Goal: Task Accomplishment & Management: Complete application form

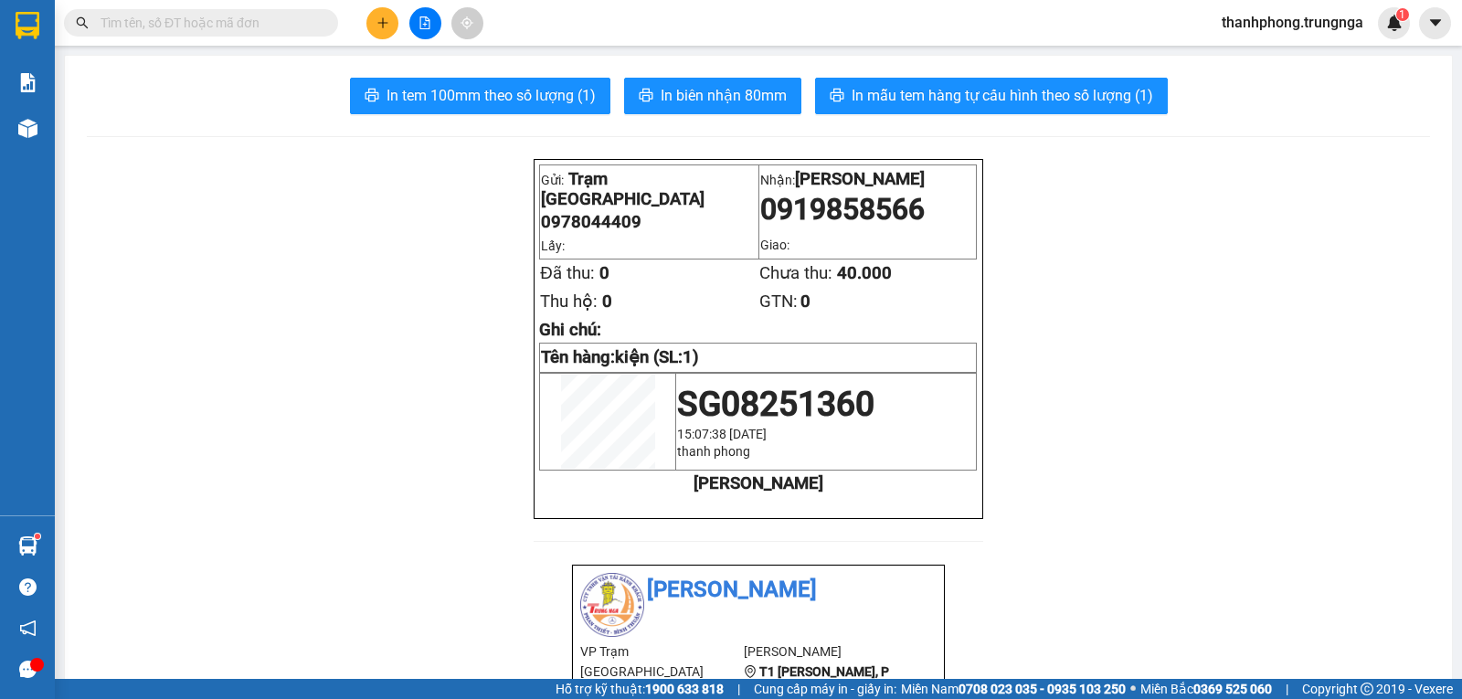
click at [290, 18] on input "text" at bounding box center [209, 23] width 216 height 20
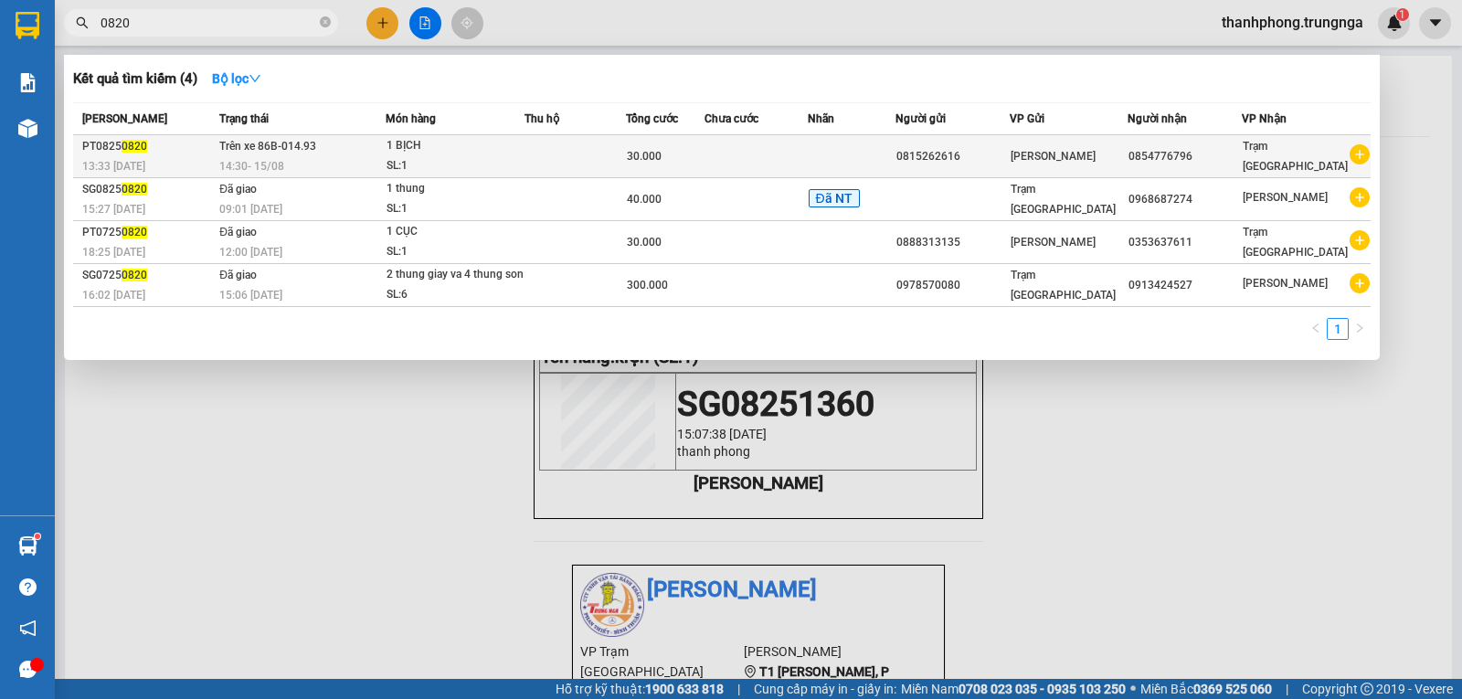
type input "0820"
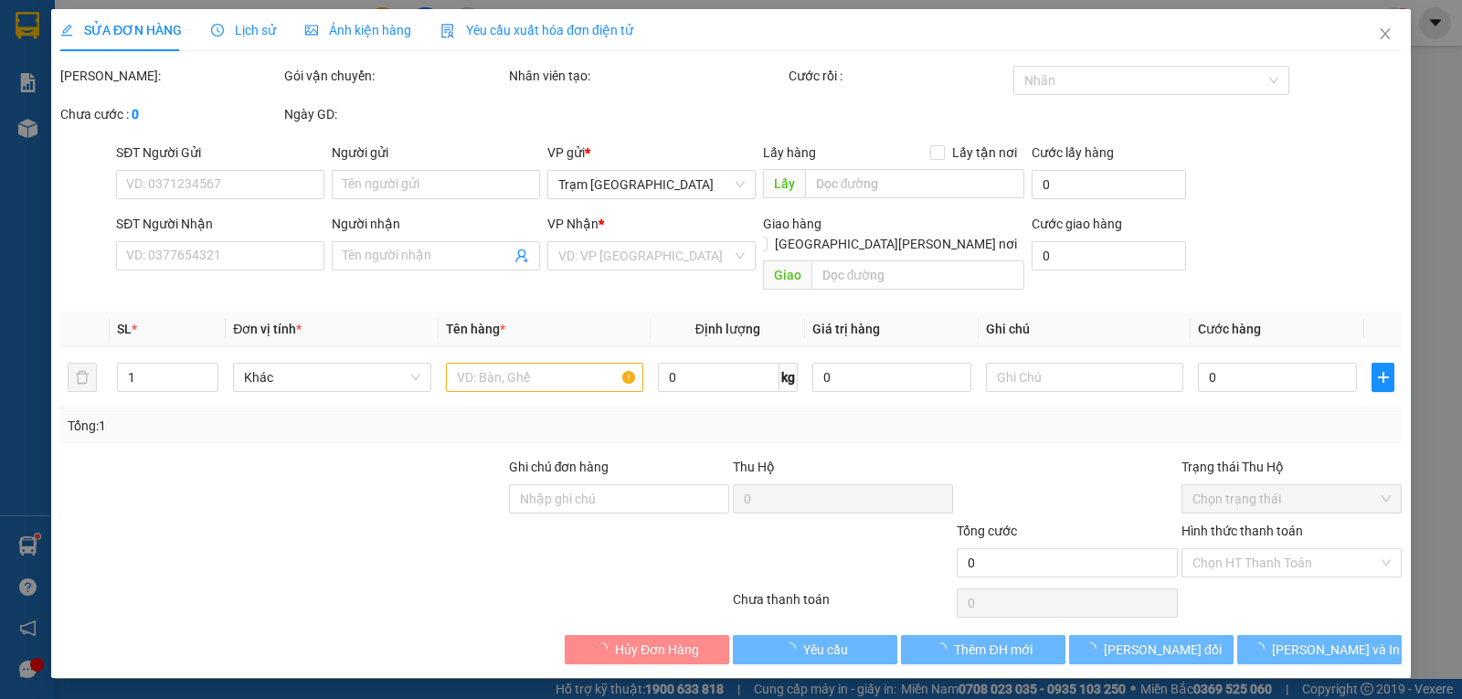
type input "0815262616"
type input "0854776796"
type input "30.000"
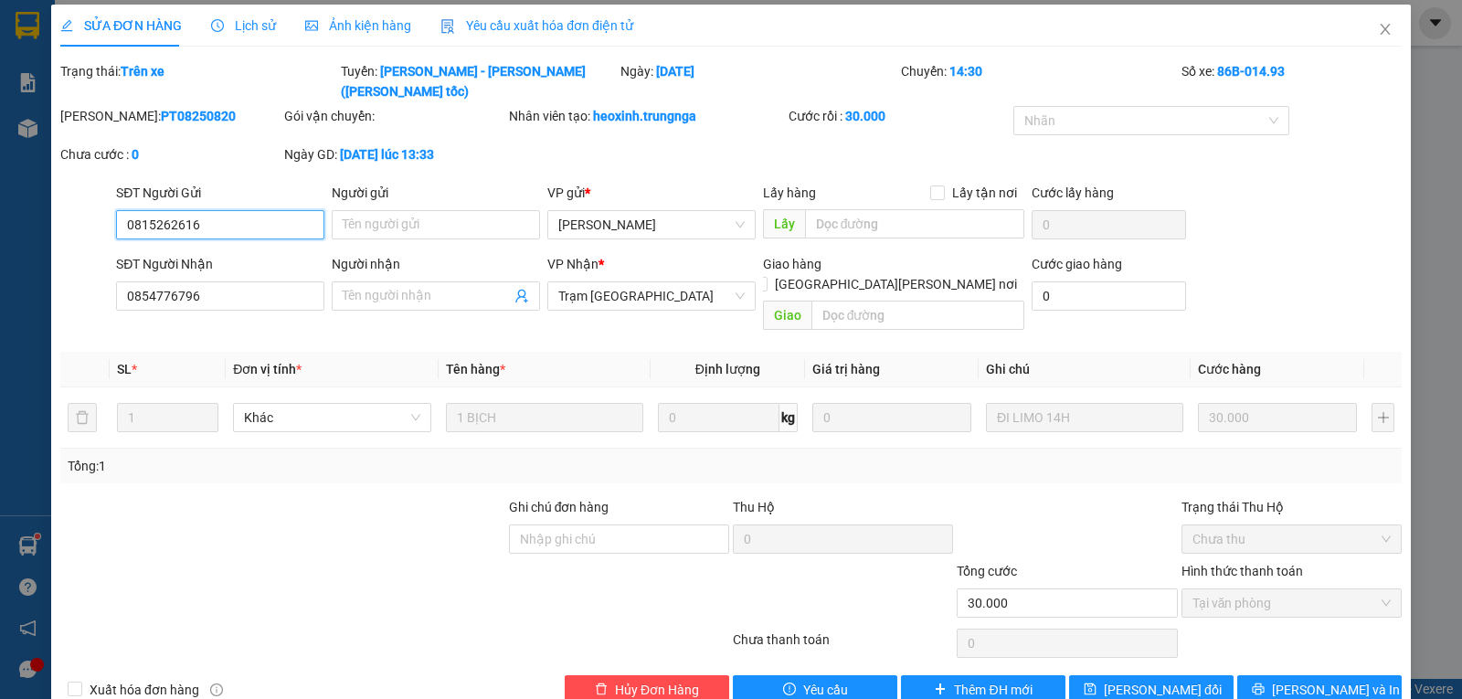
scroll to position [5, 0]
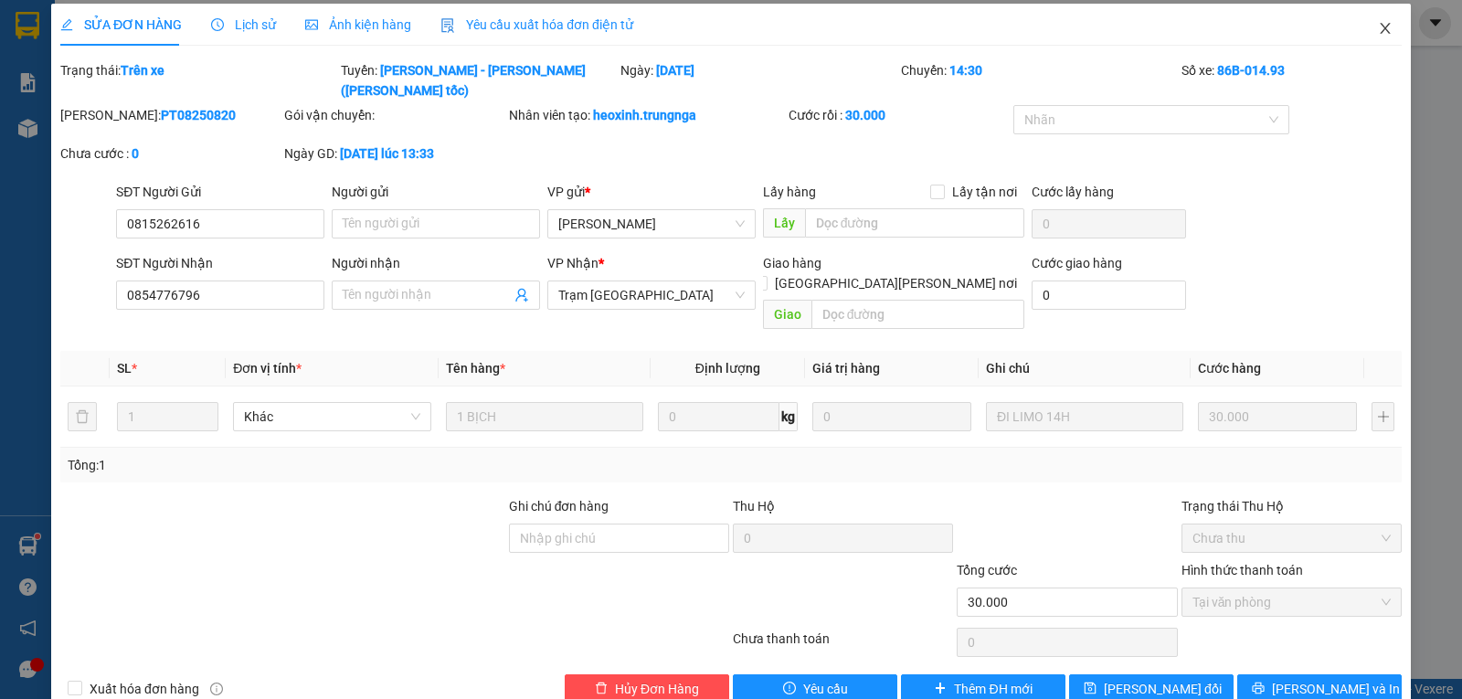
click at [1379, 27] on icon "close" at bounding box center [1385, 28] width 15 height 15
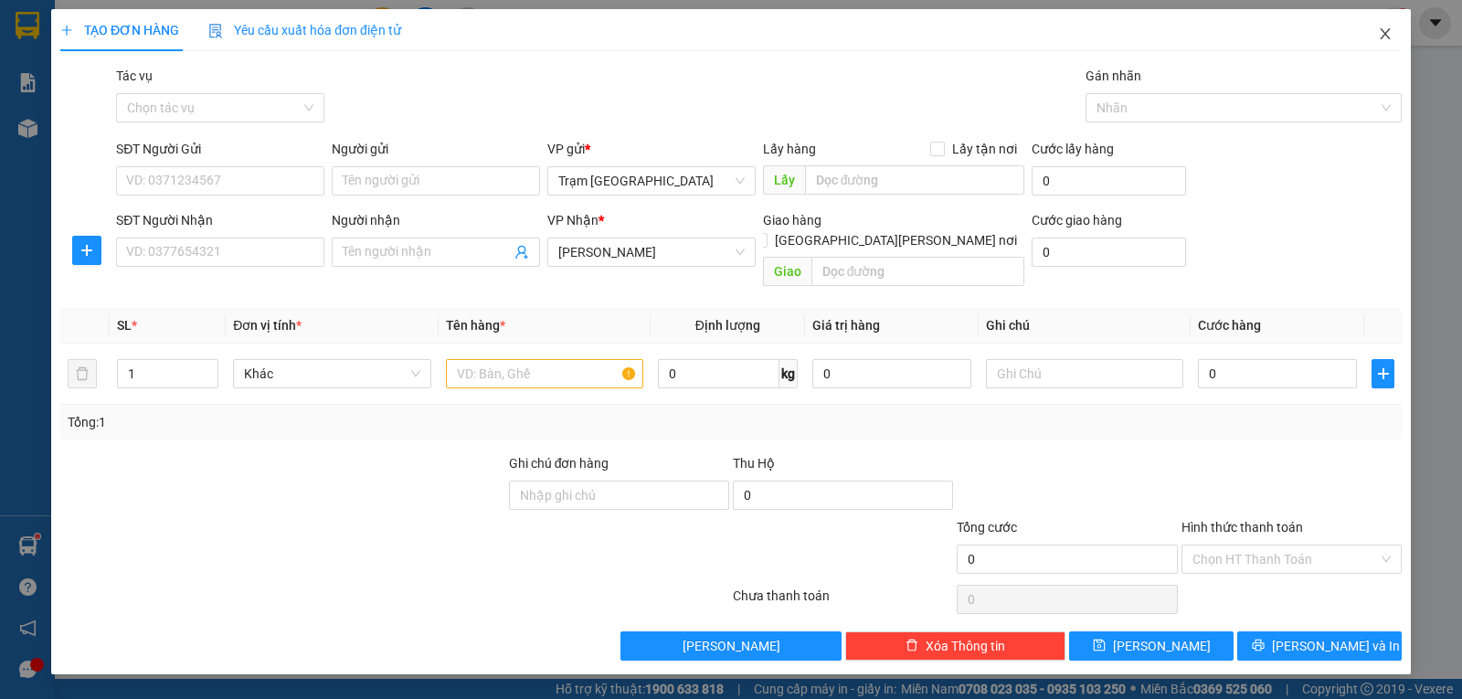
click at [1387, 31] on icon "close" at bounding box center [1385, 34] width 15 height 15
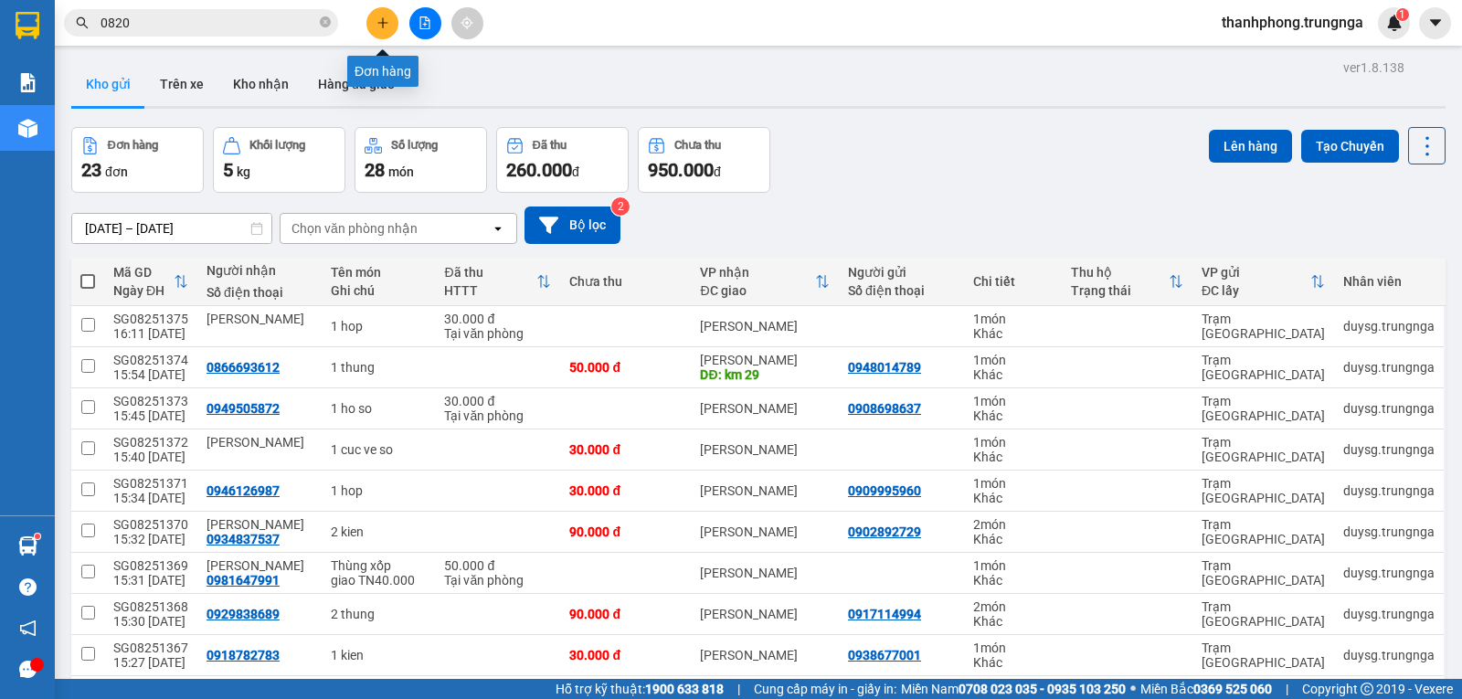
click at [379, 16] on button at bounding box center [383, 23] width 32 height 32
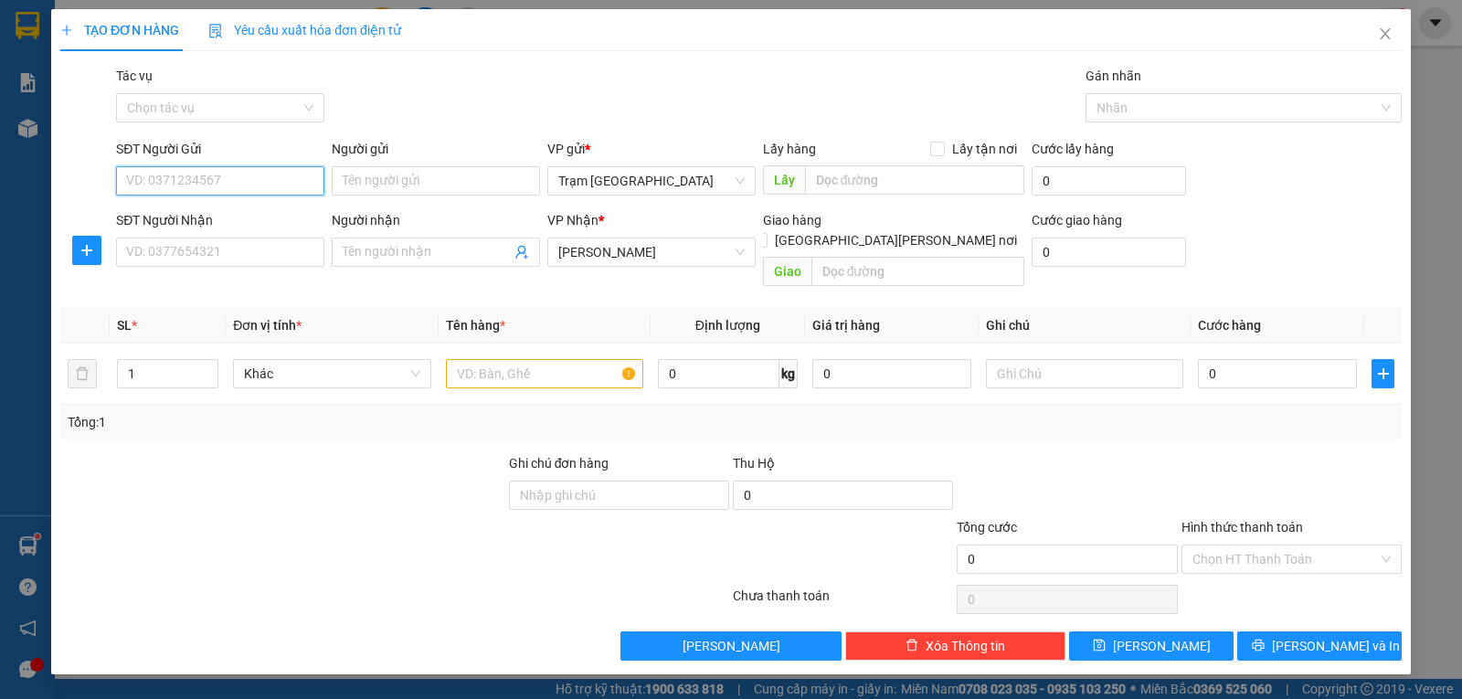
click at [245, 176] on input "SĐT Người Gửi" at bounding box center [220, 180] width 208 height 29
type input "0886514479"
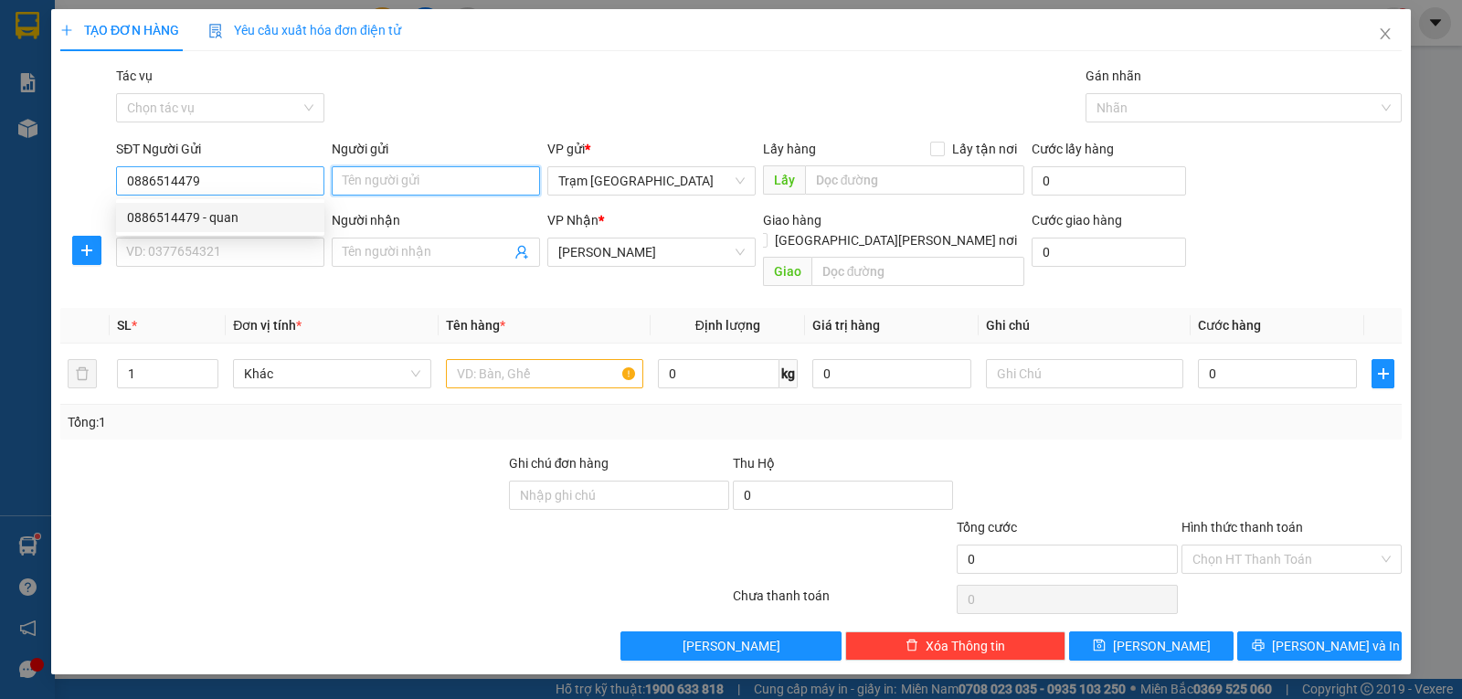
type input "quan"
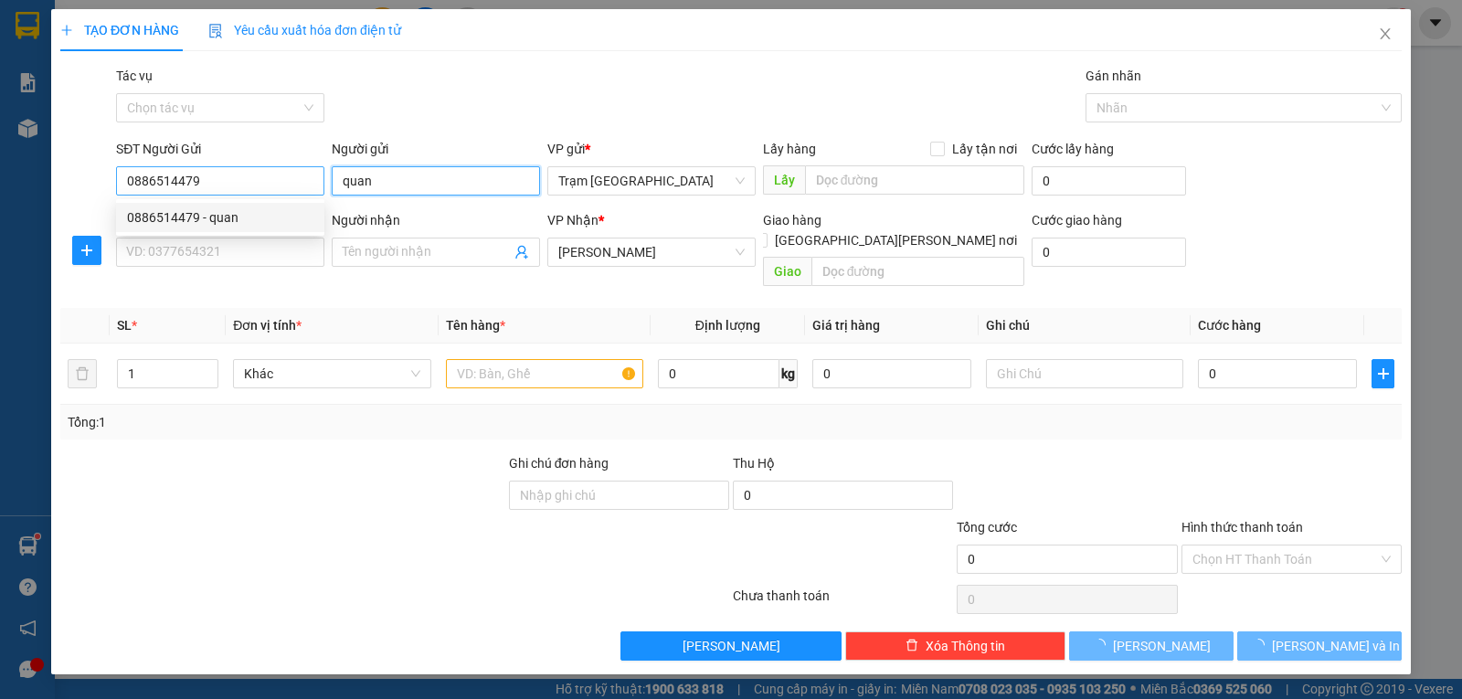
type input "50.000"
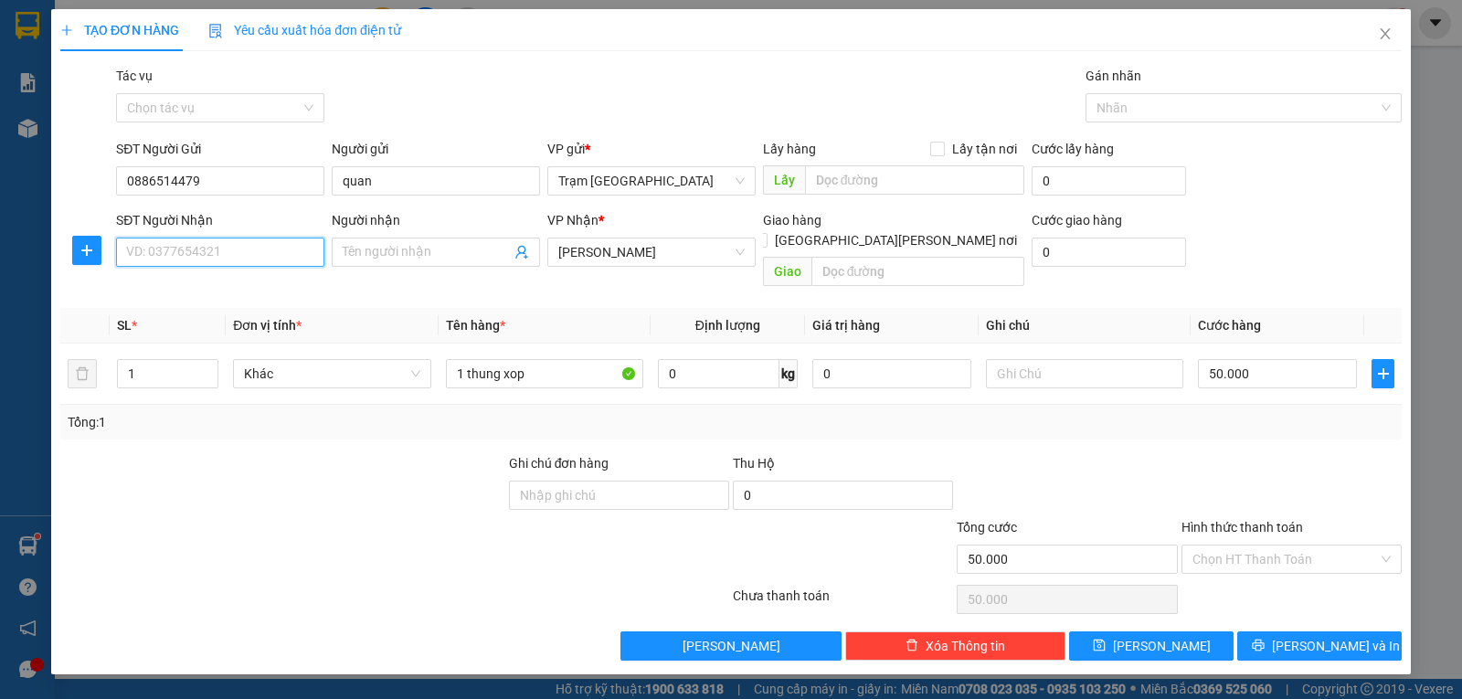
click at [216, 250] on input "SĐT Người Nhận" at bounding box center [220, 252] width 208 height 29
type input "0335340135"
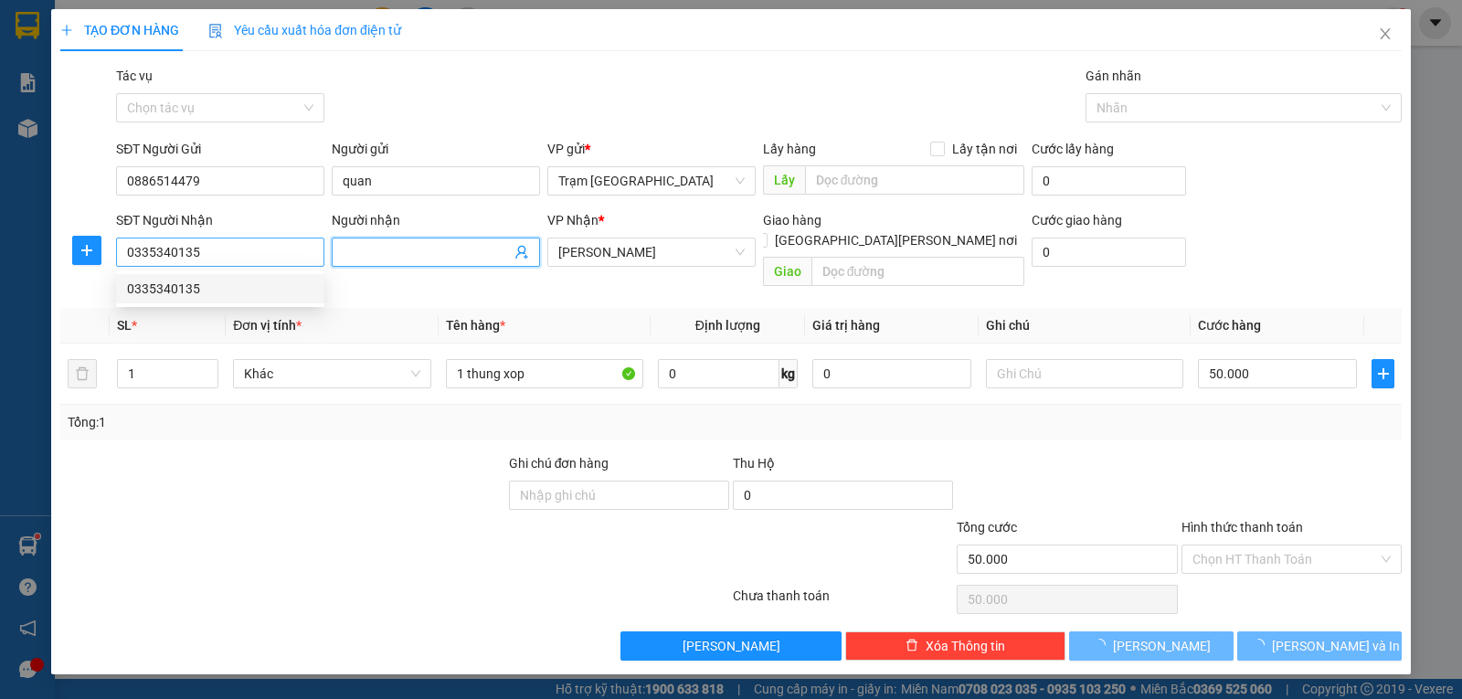
type input "40.000"
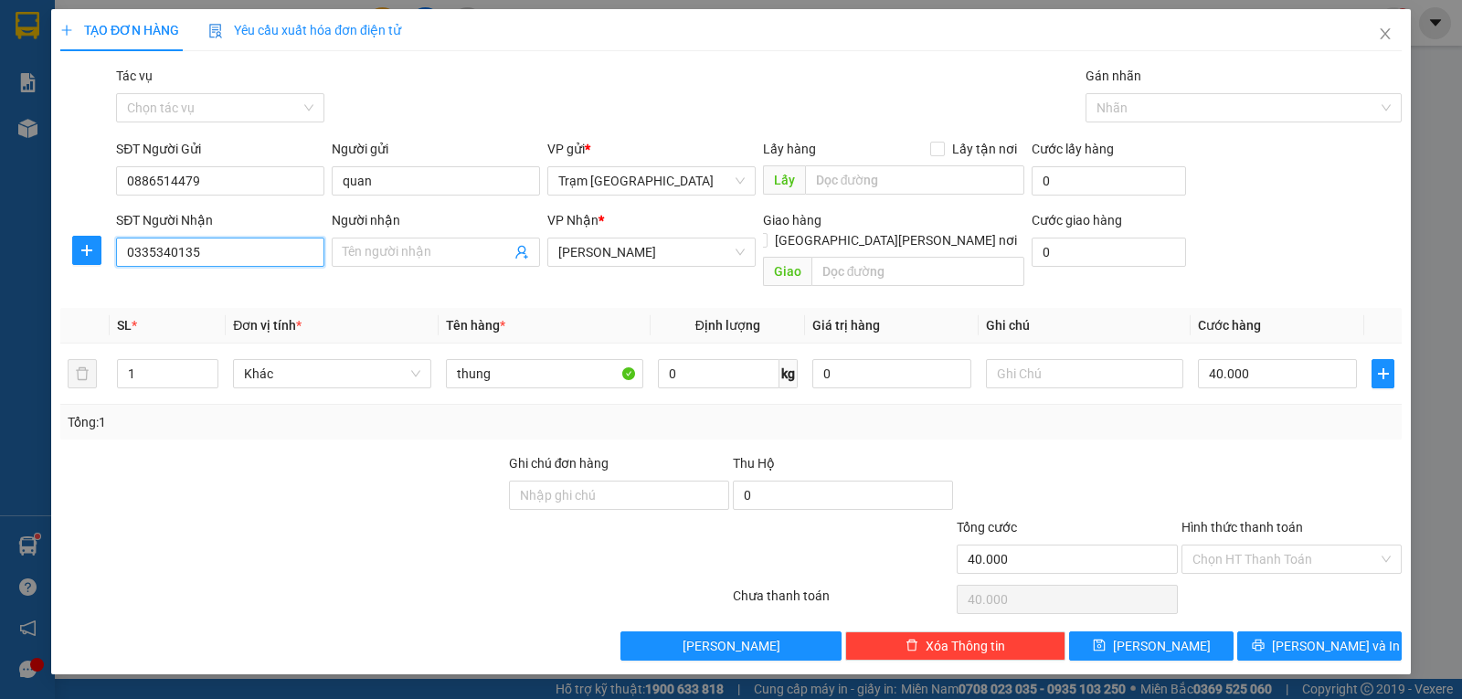
drag, startPoint x: 216, startPoint y: 250, endPoint x: 4, endPoint y: 250, distance: 212.0
click at [4, 250] on div "TẠO ĐƠN HÀNG Yêu cầu xuất [PERSON_NAME] điện tử Transit Pickup Surcharge Ids Tr…" at bounding box center [731, 349] width 1462 height 699
type input "0335648853"
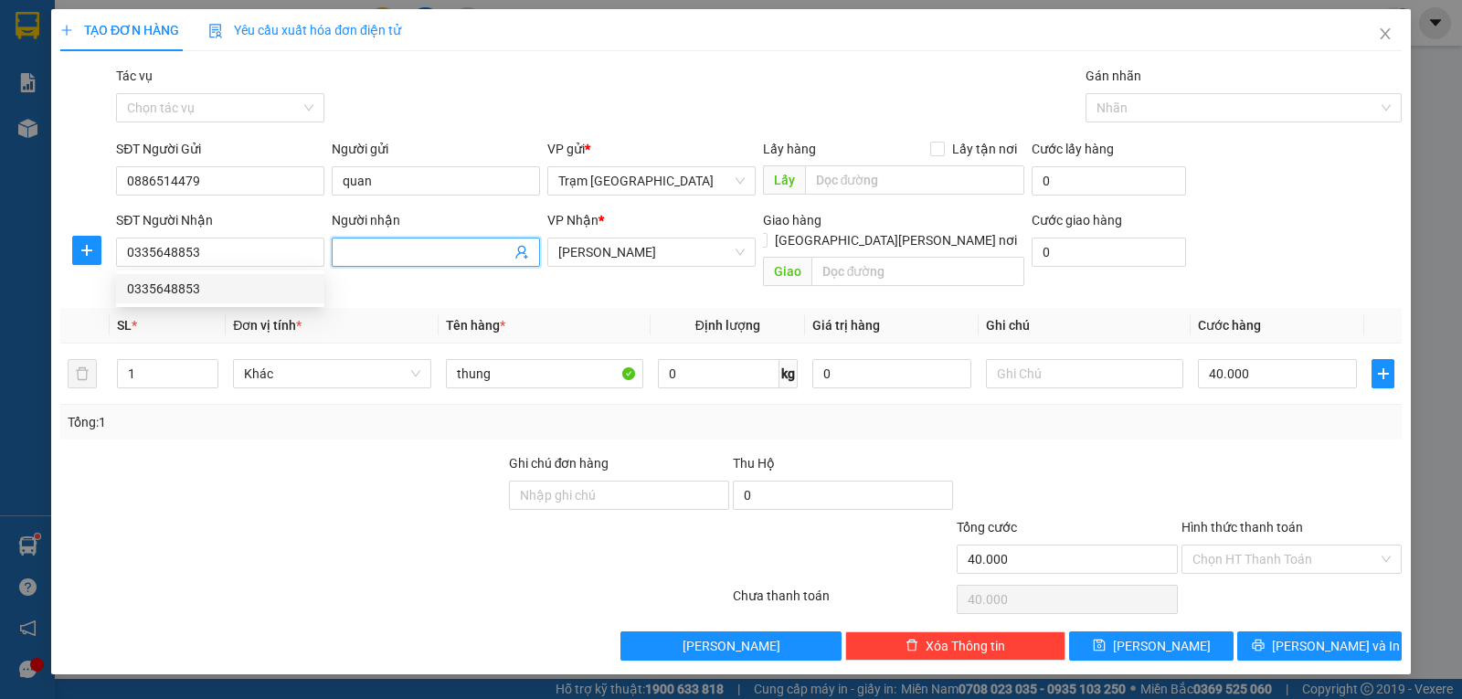
click at [374, 245] on input "Người nhận" at bounding box center [427, 252] width 168 height 20
click at [417, 246] on input "Mr. MInh" at bounding box center [427, 252] width 168 height 20
type input "Mr. Minh"
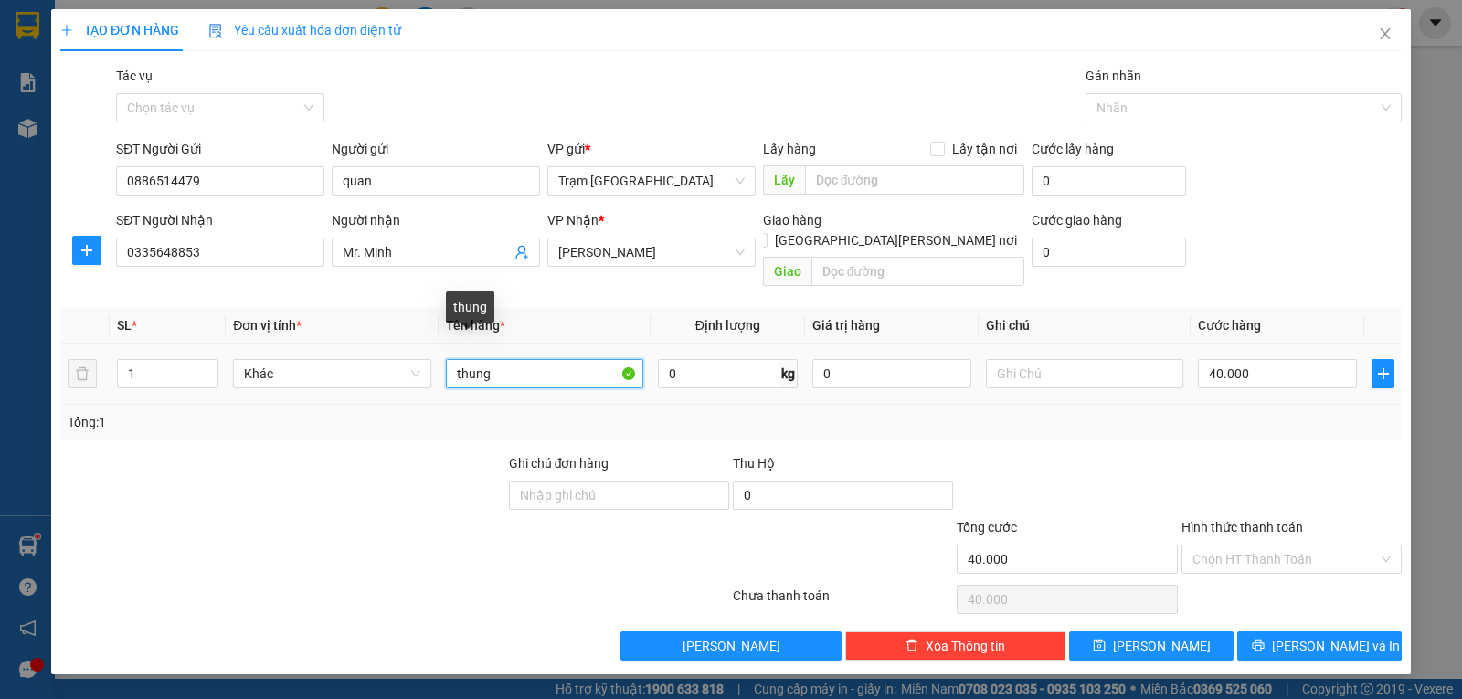
click at [502, 359] on input "thung" at bounding box center [544, 373] width 197 height 29
type input "Thùng xốp"
type input "0"
type input "10"
type input "5"
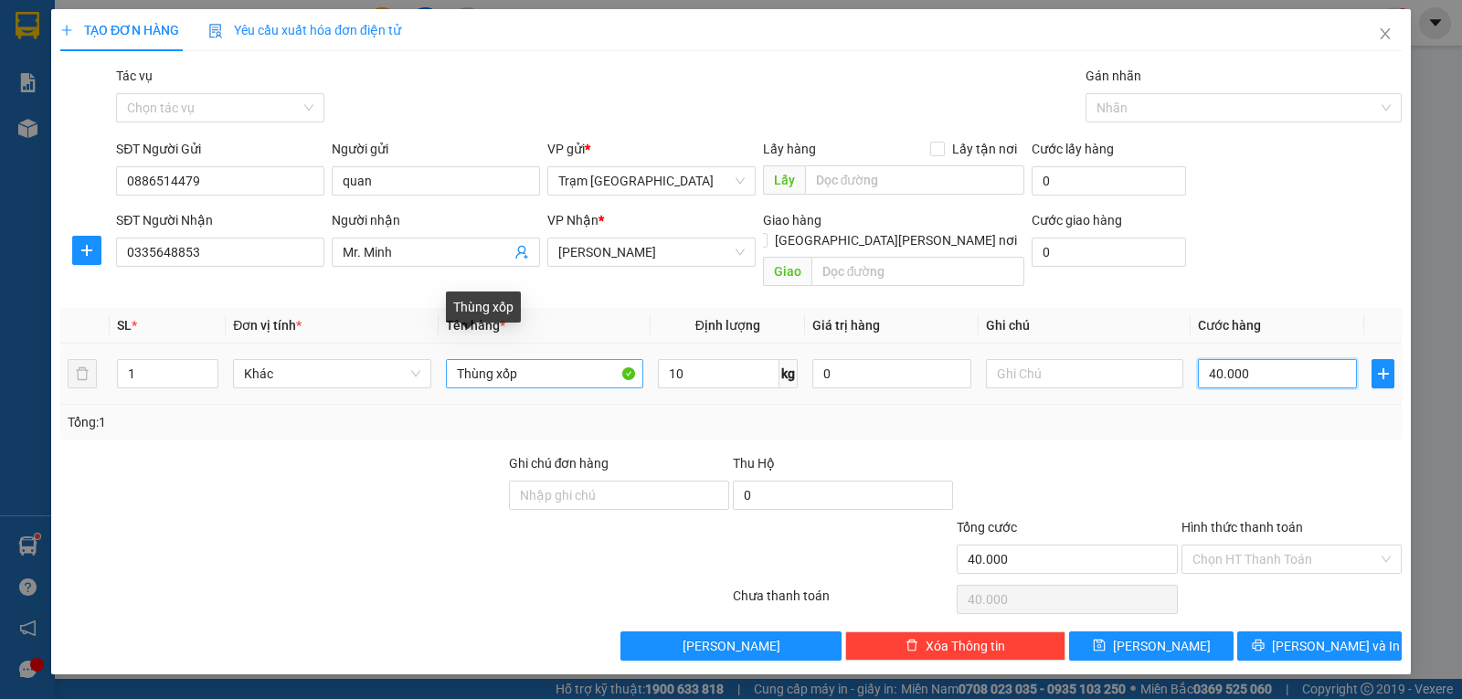
type input "5"
type input "00.005"
type input "50"
type input "00.000.050"
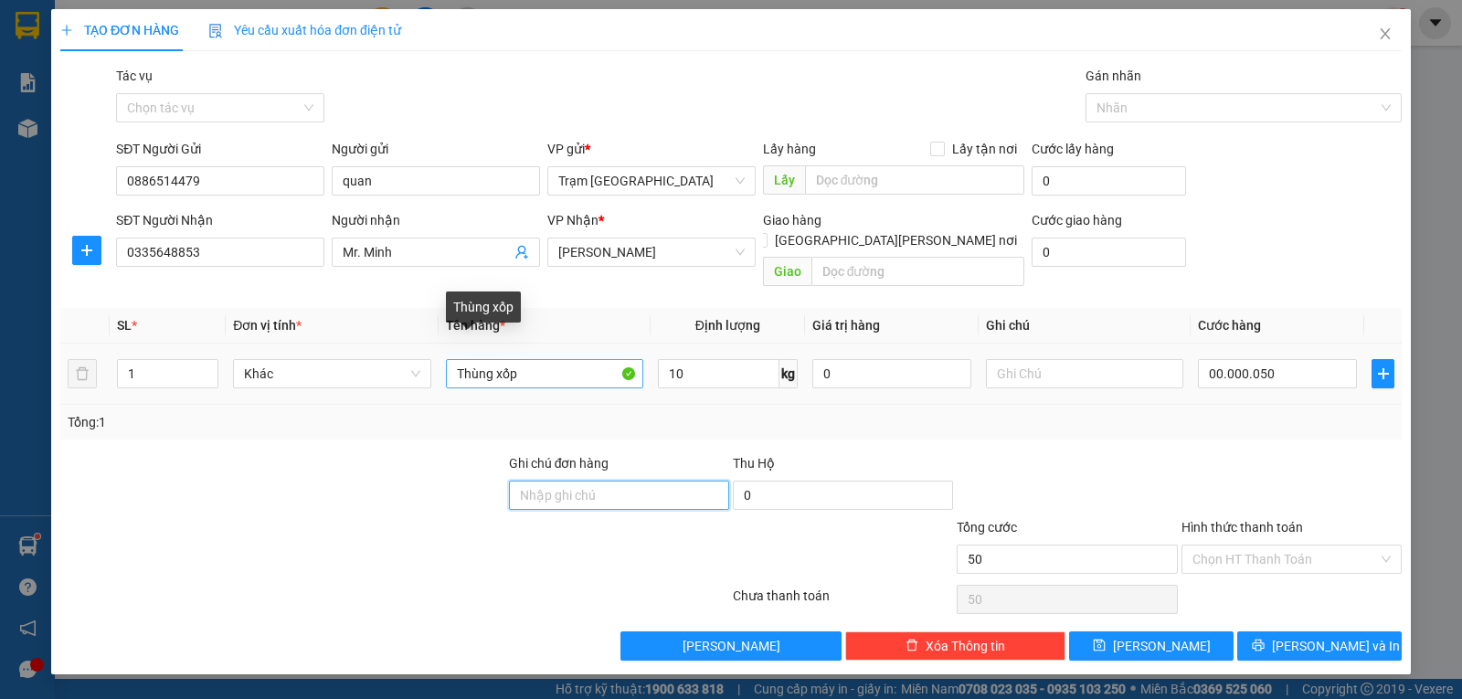
type input "50.000"
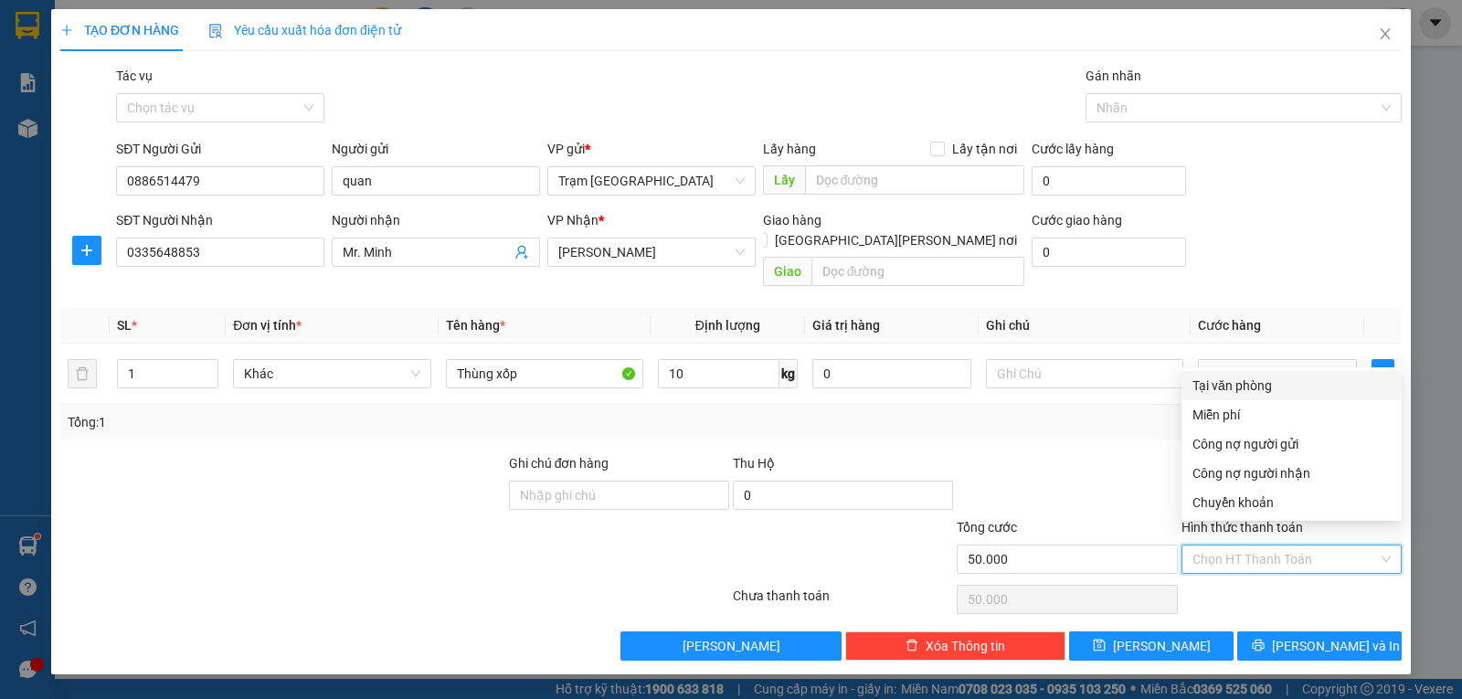
drag, startPoint x: 1237, startPoint y: 536, endPoint x: 1319, endPoint y: 597, distance: 102.5
click at [1319, 595] on div "Transit Pickup Surcharge Ids Transit Deliver Surcharge Ids Transit Deliver Surc…" at bounding box center [731, 363] width 1342 height 595
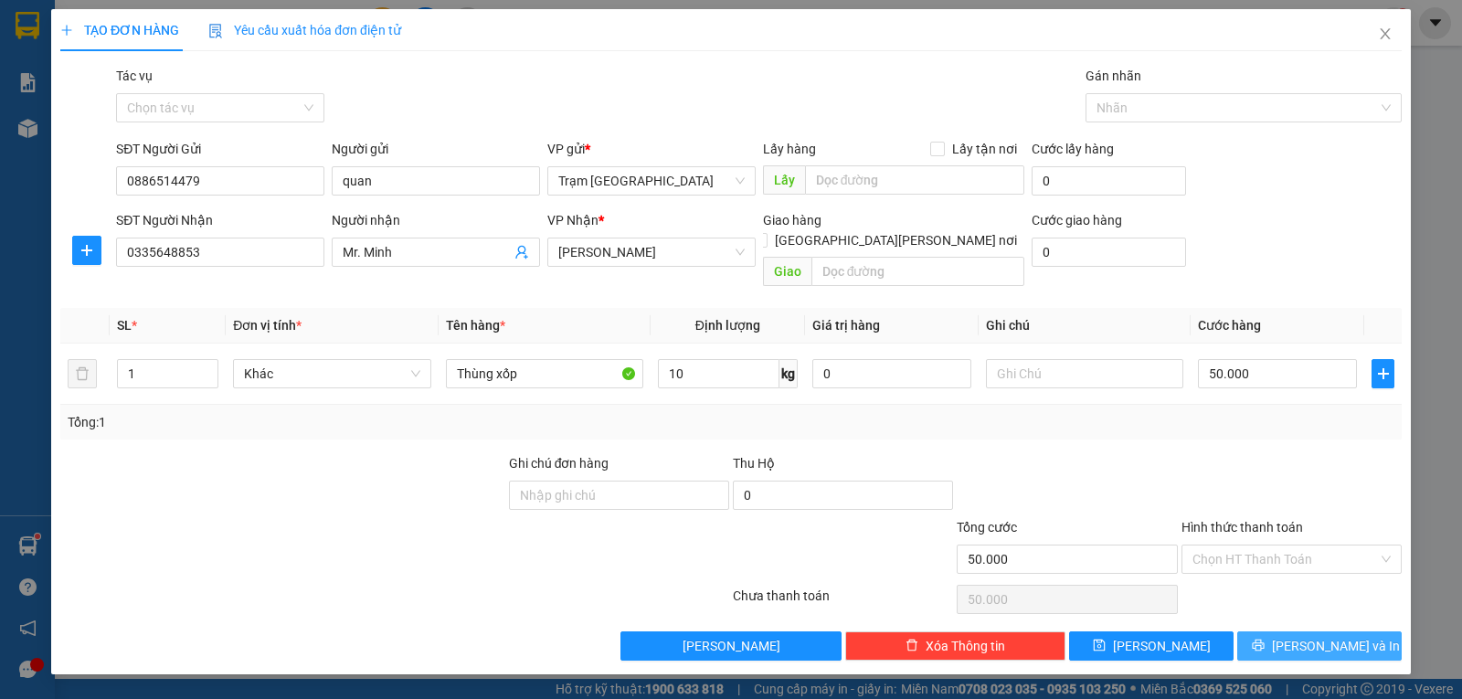
click at [1313, 636] on span "[PERSON_NAME] và In" at bounding box center [1336, 646] width 128 height 20
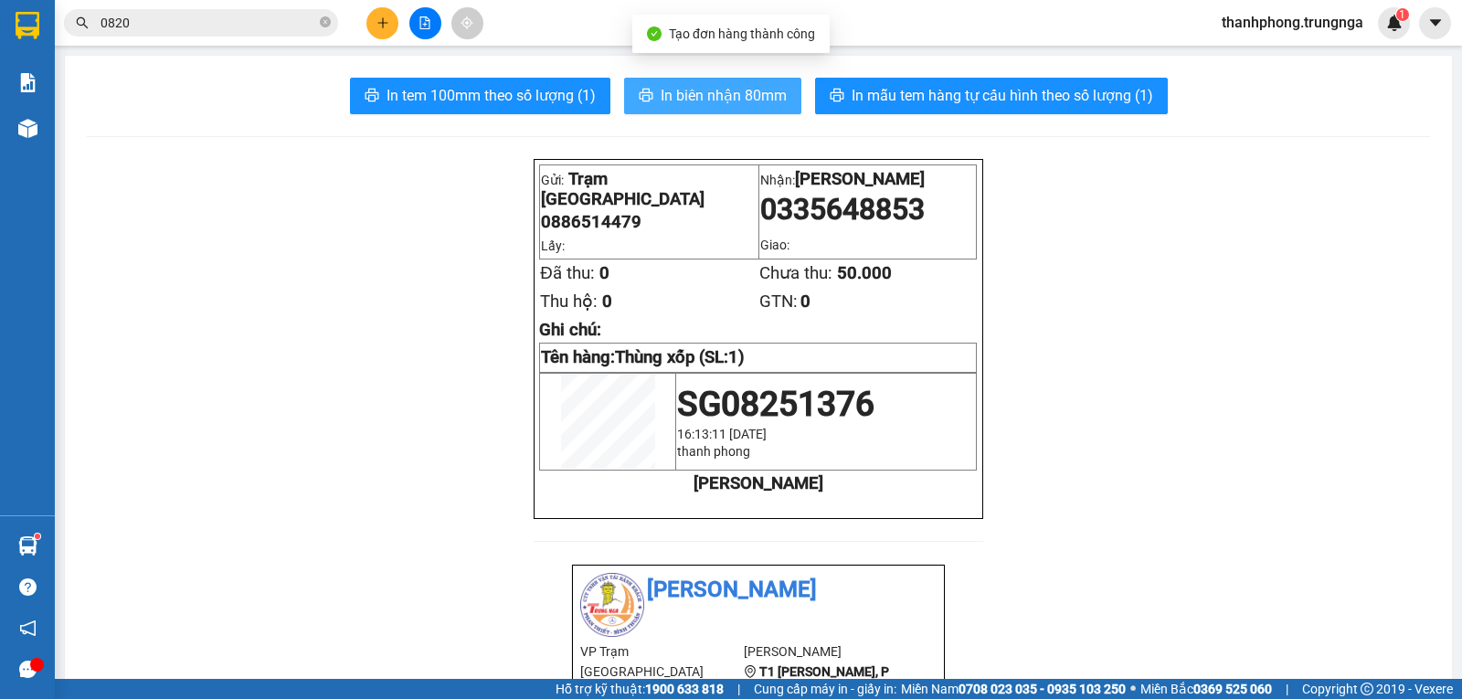
click at [703, 84] on span "In biên nhận 80mm" at bounding box center [724, 95] width 126 height 23
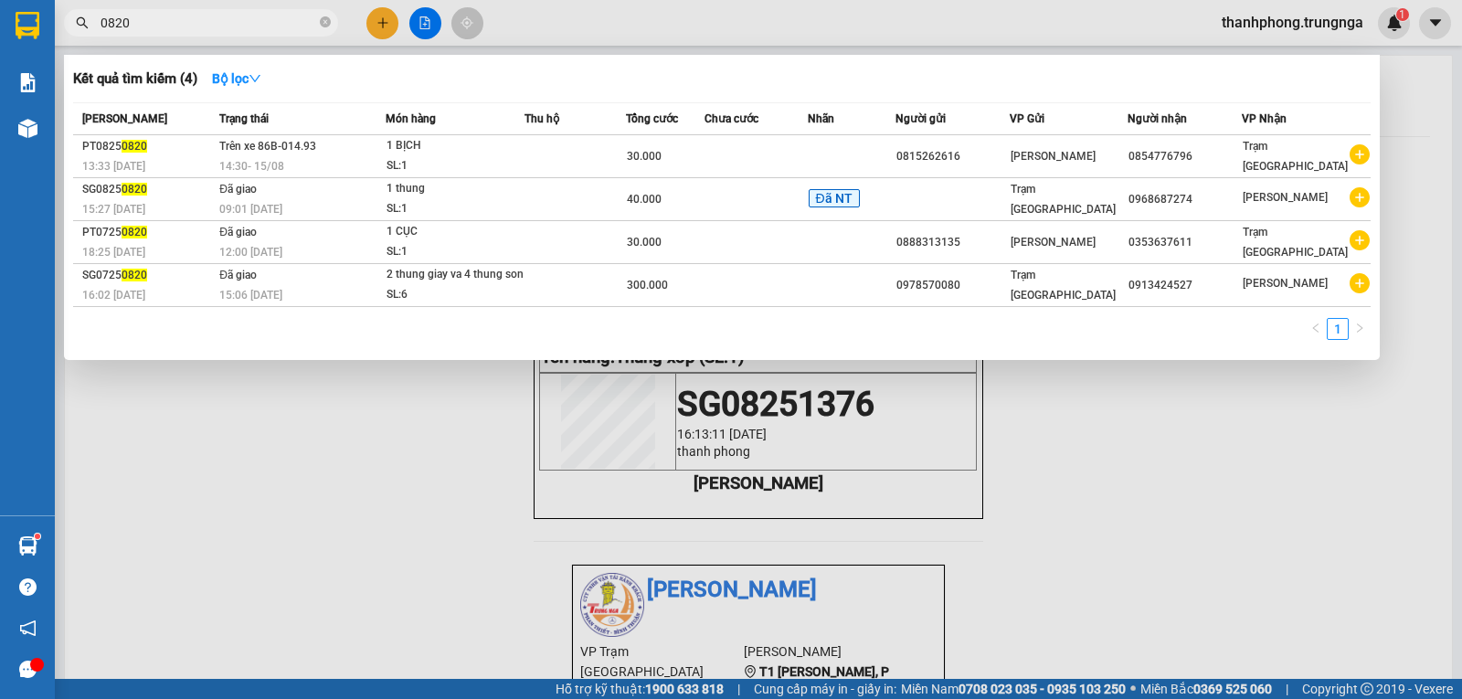
click at [311, 22] on input "0820" at bounding box center [209, 23] width 216 height 20
type input "0"
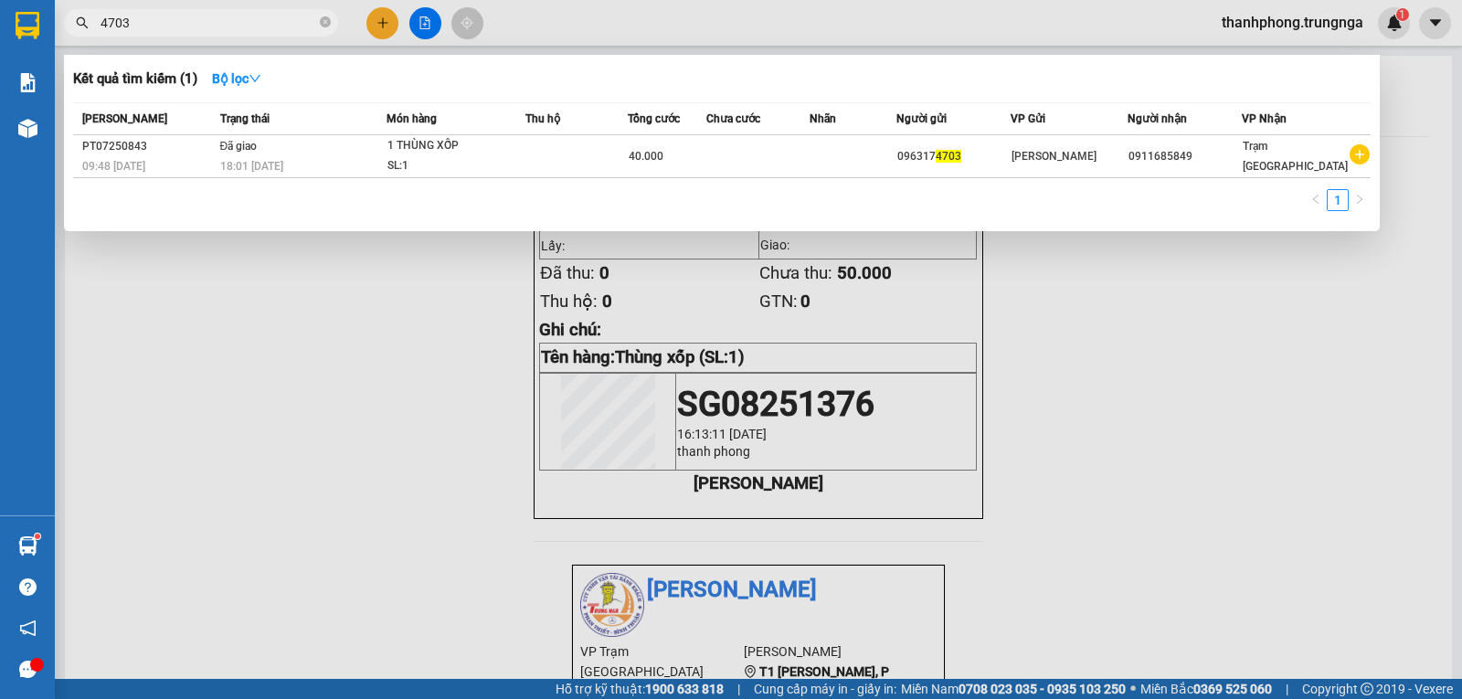
click at [256, 26] on input "4703" at bounding box center [209, 23] width 216 height 20
type input "4"
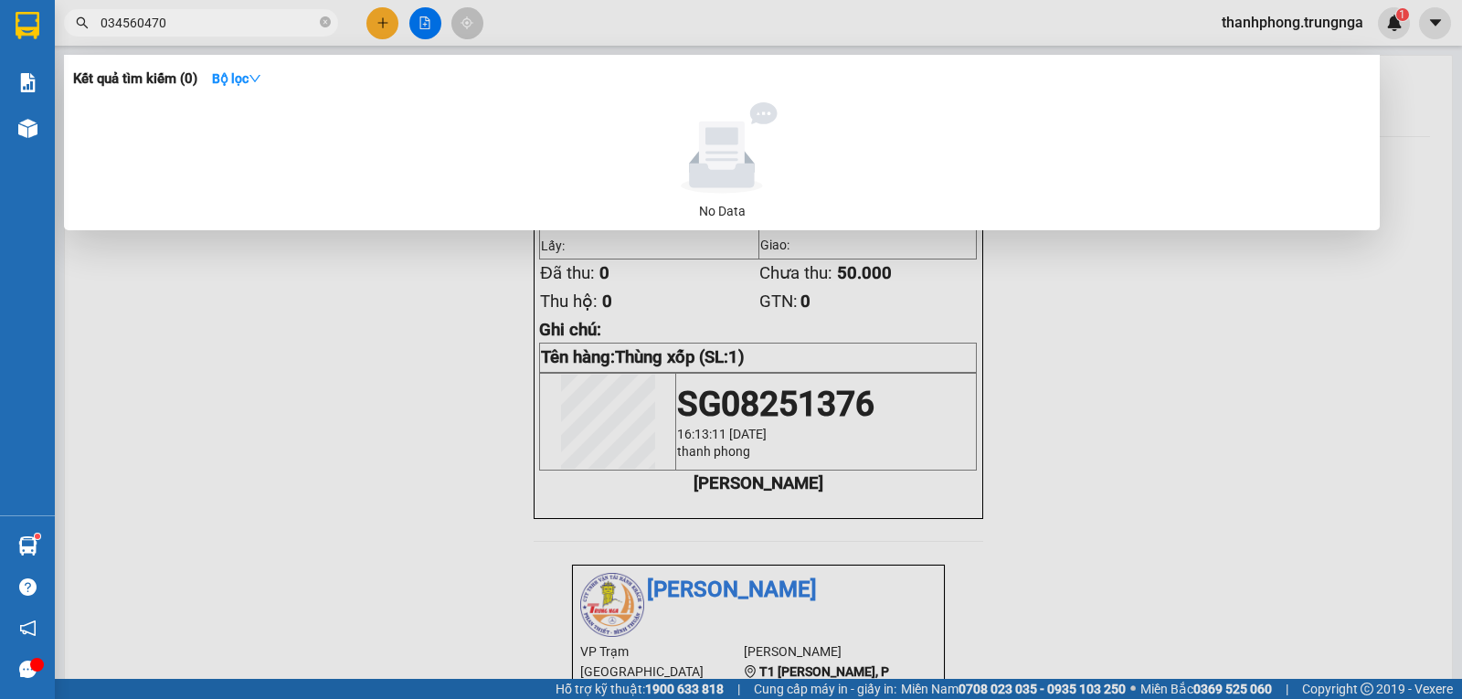
type input "0345604703"
click at [330, 20] on icon "close-circle" at bounding box center [325, 21] width 11 height 11
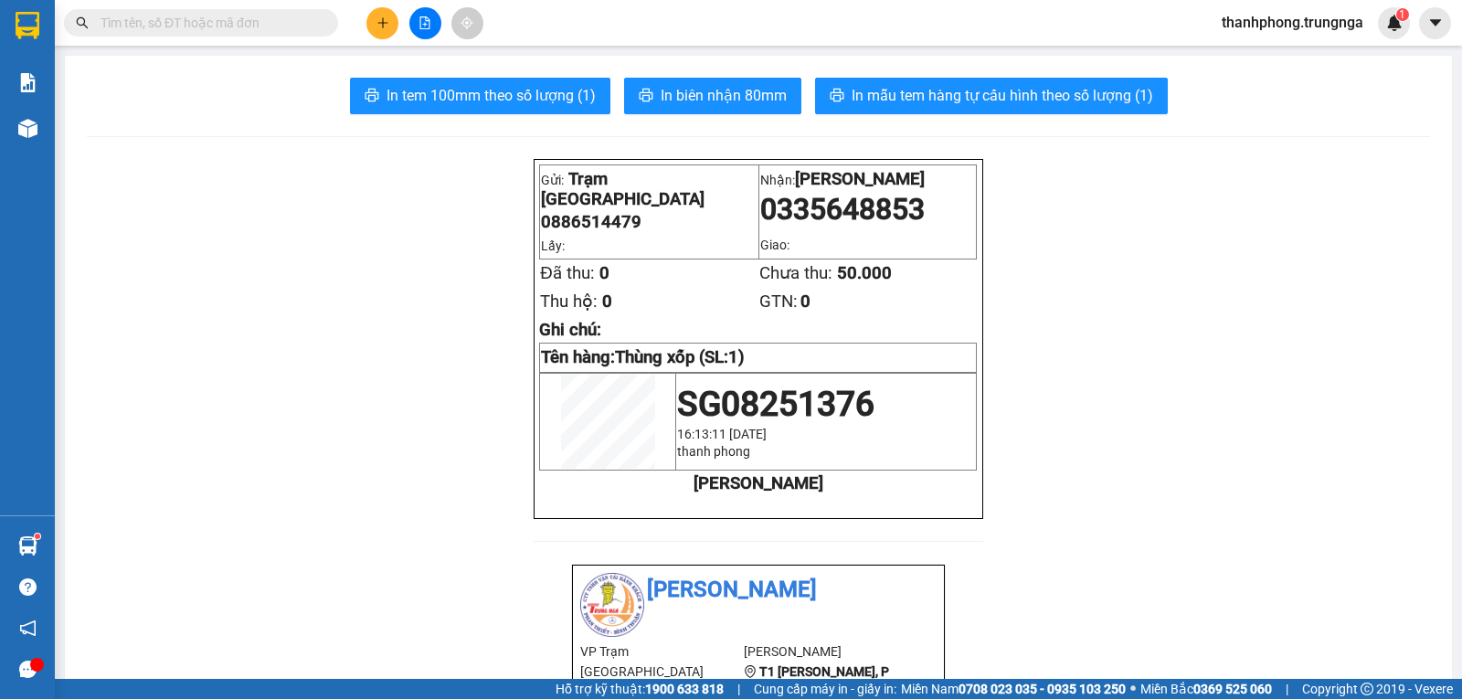
click at [254, 26] on input "text" at bounding box center [209, 23] width 216 height 20
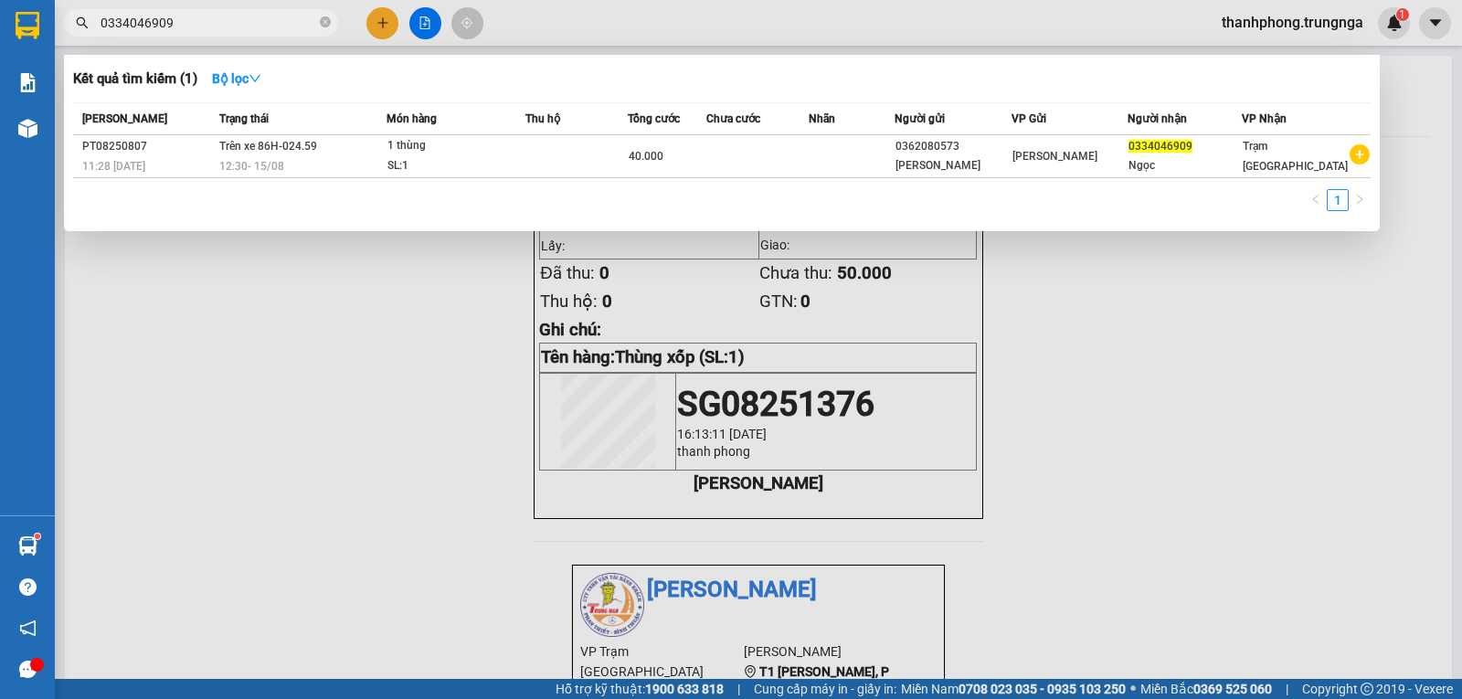
type input "0334046909"
